Goal: Information Seeking & Learning: Learn about a topic

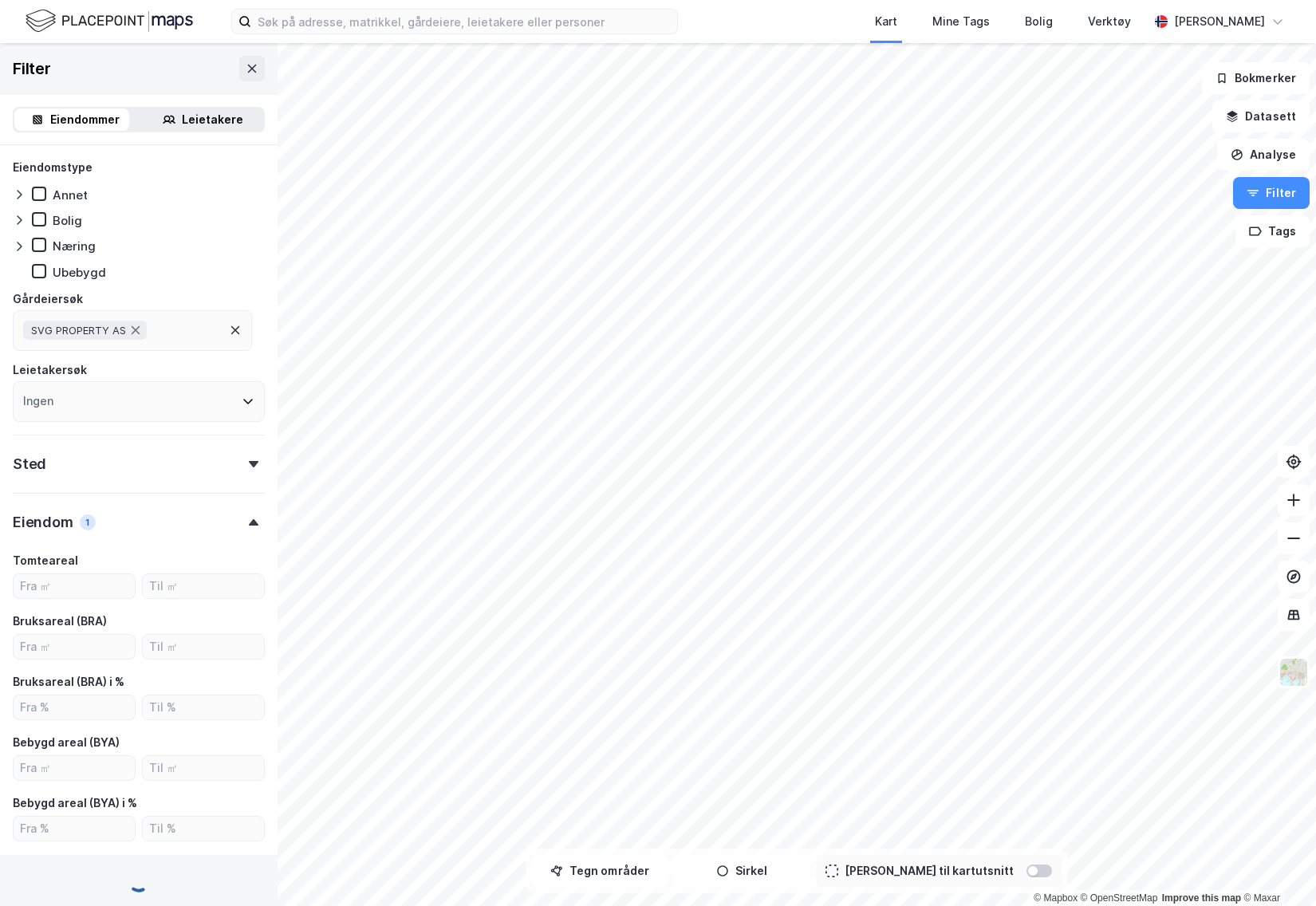
type input "Ekskluder (22)"
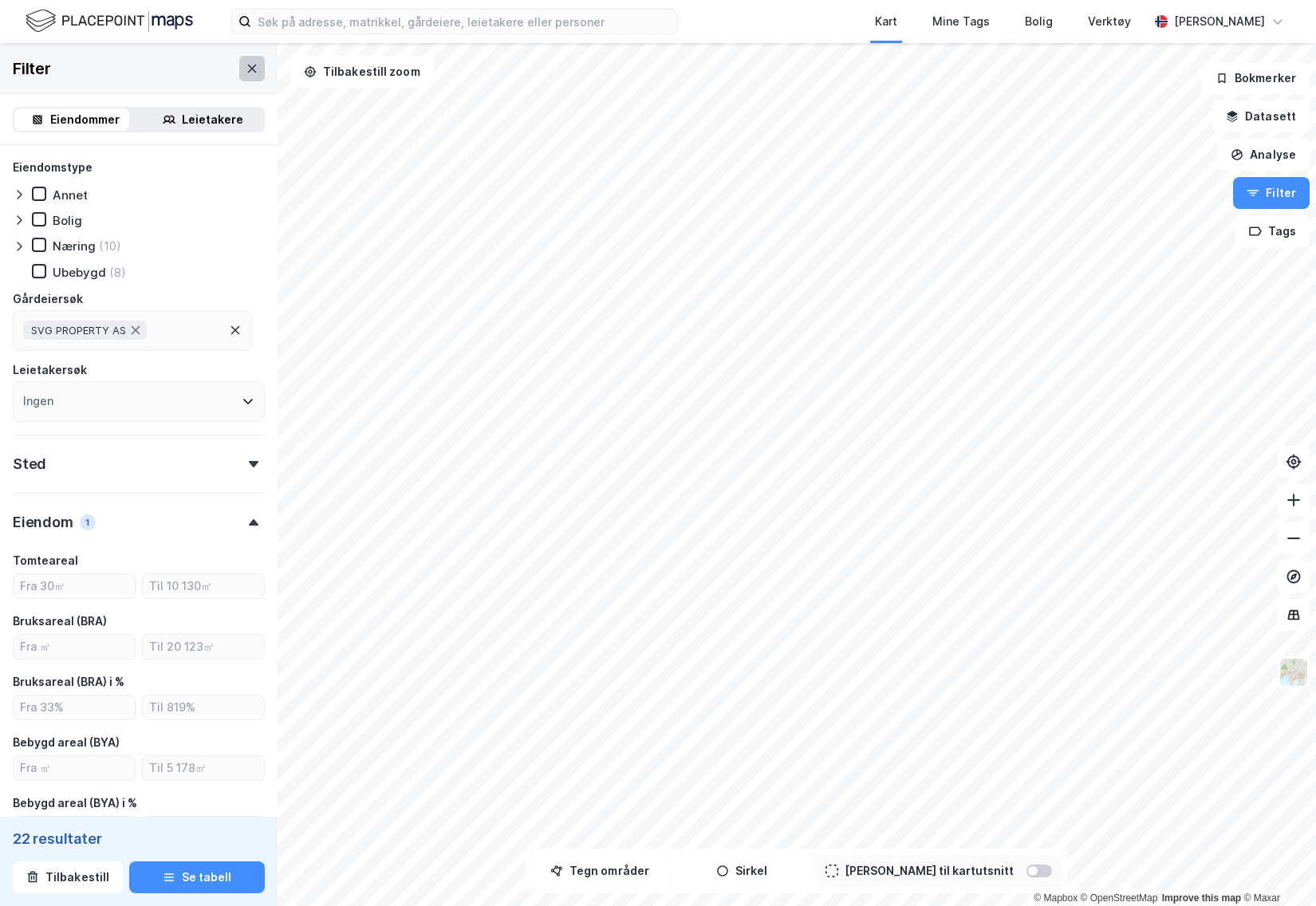
click at [247, 67] on button at bounding box center [252, 68] width 25 height 25
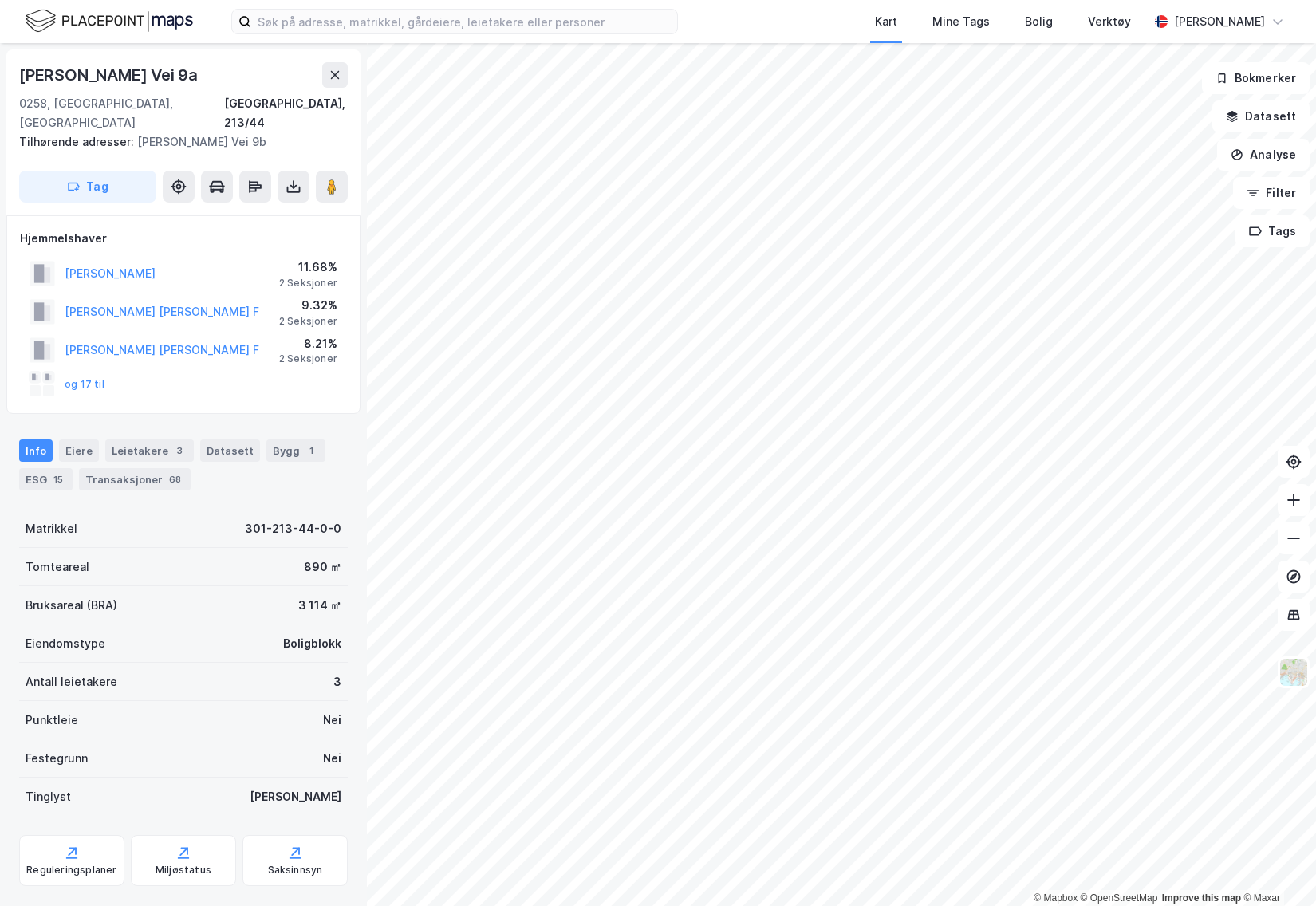
scroll to position [36, 0]
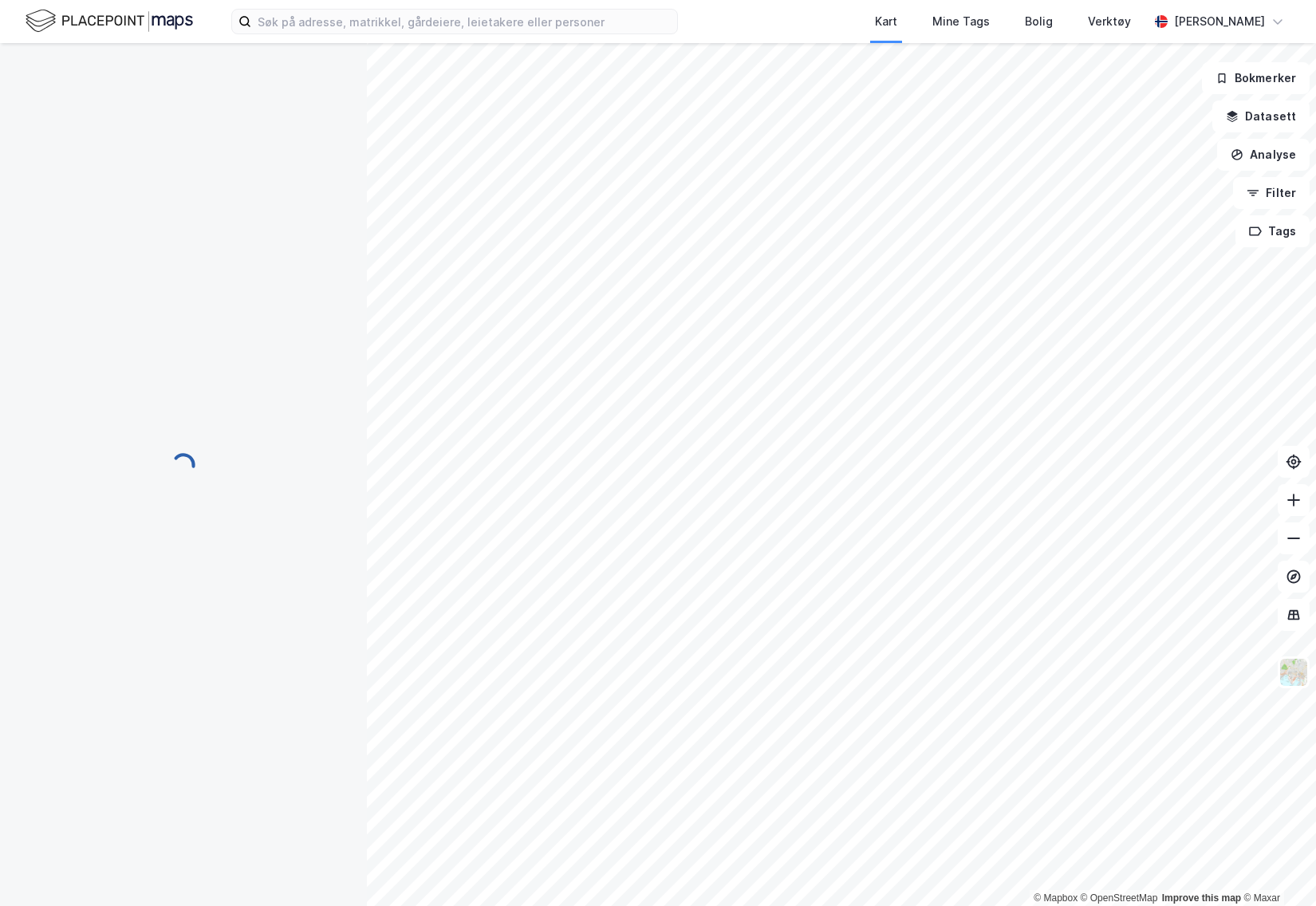
scroll to position [36, 0]
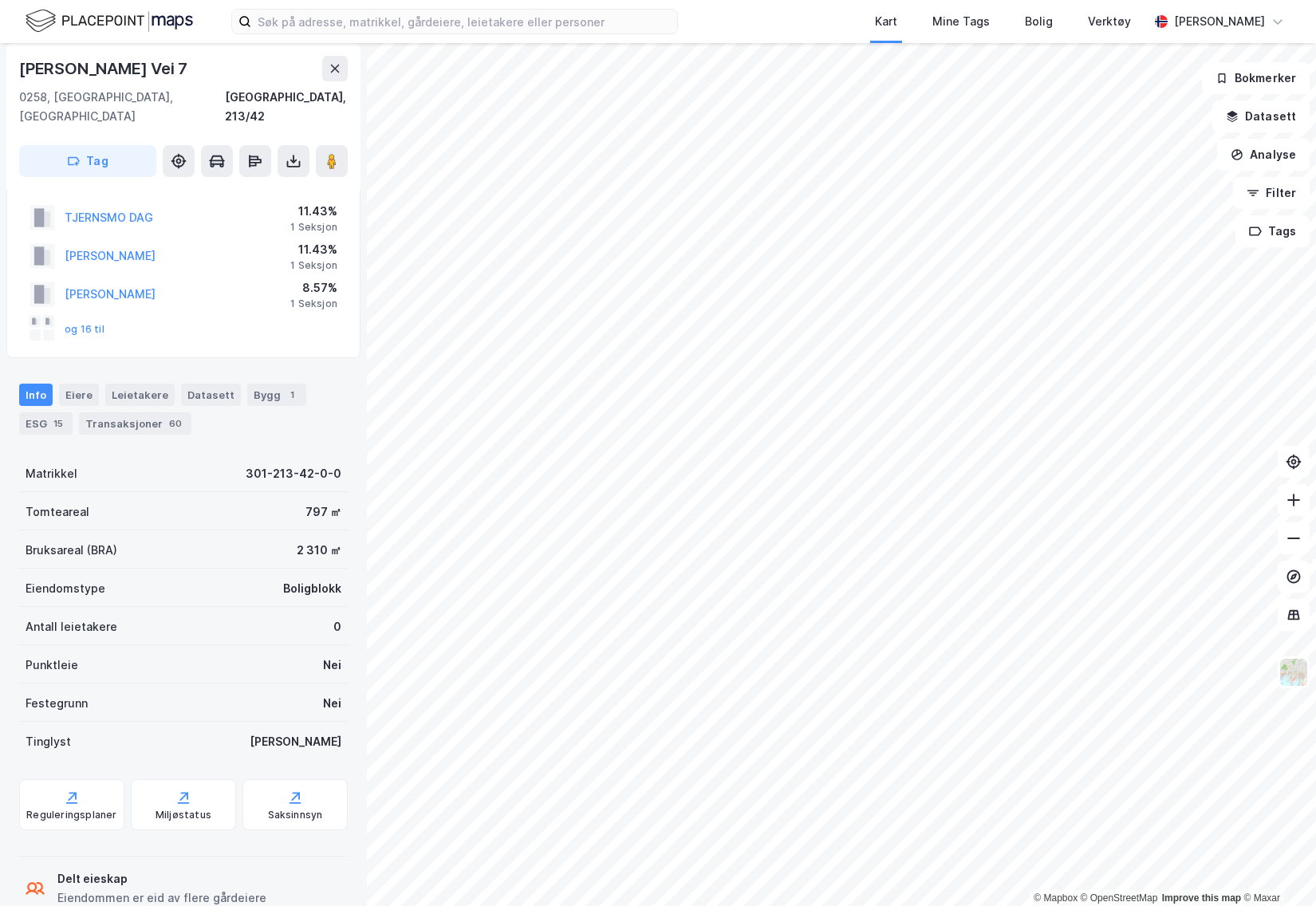
click at [241, 722] on div "Tinglyst Ja" at bounding box center [184, 741] width 329 height 38
